Goal: Task Accomplishment & Management: Manage account settings

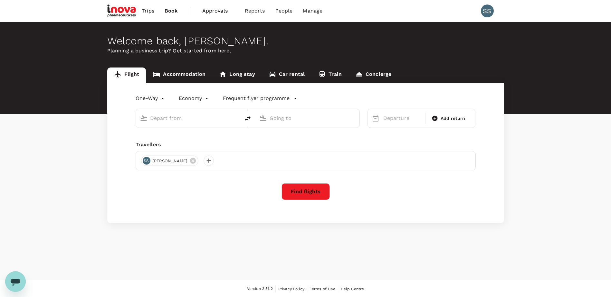
click at [217, 10] on span "Approvals" at bounding box center [218, 11] width 32 height 8
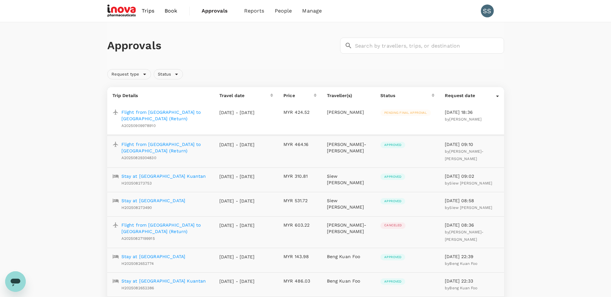
click at [150, 111] on p "Flight from [GEOGRAPHIC_DATA] to [GEOGRAPHIC_DATA] (Return)" at bounding box center [165, 115] width 88 height 13
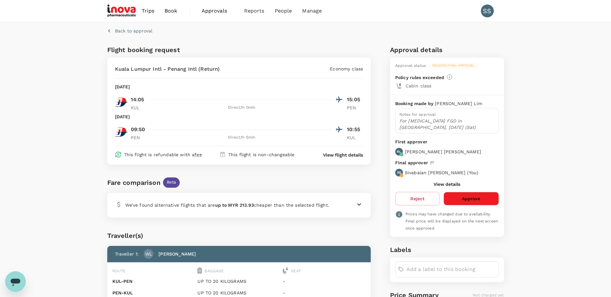
click at [463, 201] on button "Approve" at bounding box center [470, 199] width 55 height 14
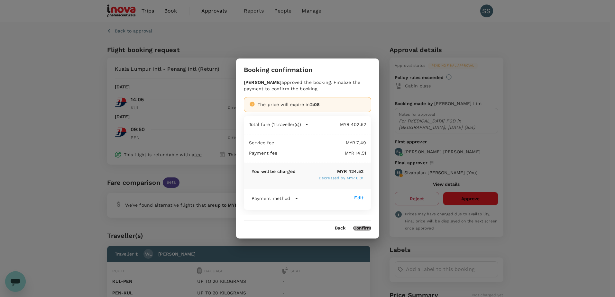
click at [361, 227] on button "Confirm" at bounding box center [362, 228] width 18 height 5
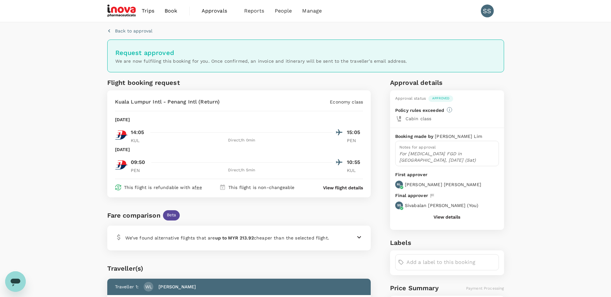
click at [204, 12] on span "Approvals" at bounding box center [218, 11] width 32 height 8
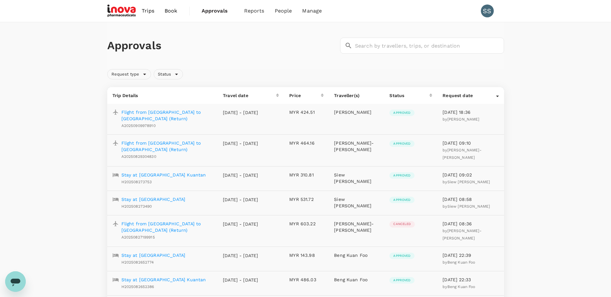
click at [170, 113] on p "Flight from [GEOGRAPHIC_DATA] to [GEOGRAPHIC_DATA] (Return)" at bounding box center [166, 115] width 91 height 13
